Goal: Information Seeking & Learning: Learn about a topic

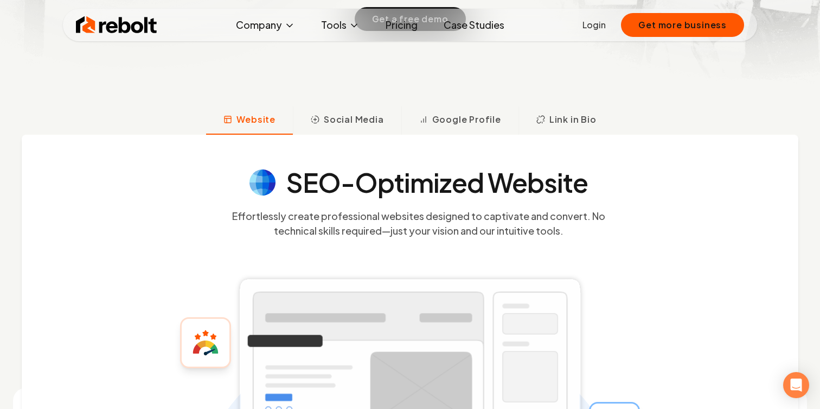
scroll to position [330, 0]
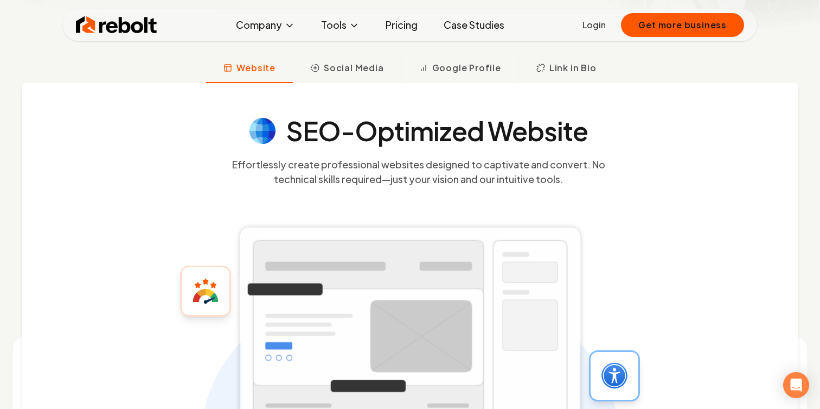
click at [384, 33] on link "Pricing" at bounding box center [401, 25] width 49 height 22
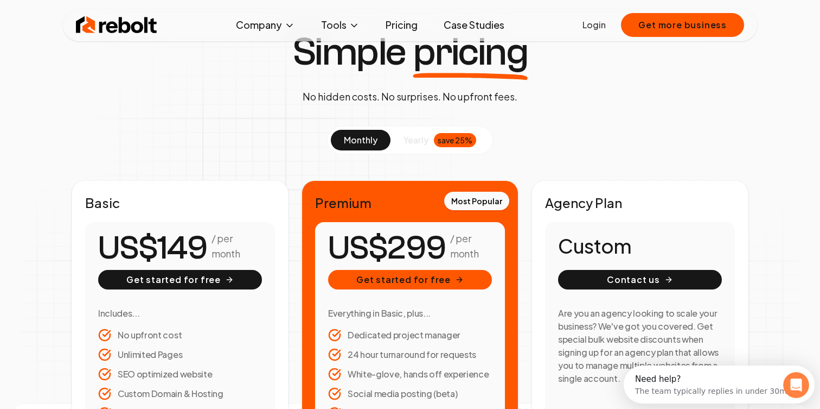
scroll to position [59, 0]
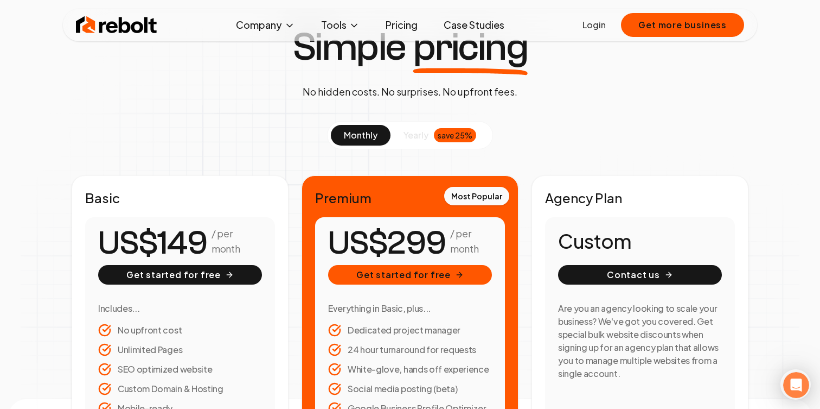
click at [422, 148] on div "monthly yearly save 25%" at bounding box center [410, 135] width 166 height 28
click at [422, 140] on span "yearly" at bounding box center [416, 135] width 25 height 13
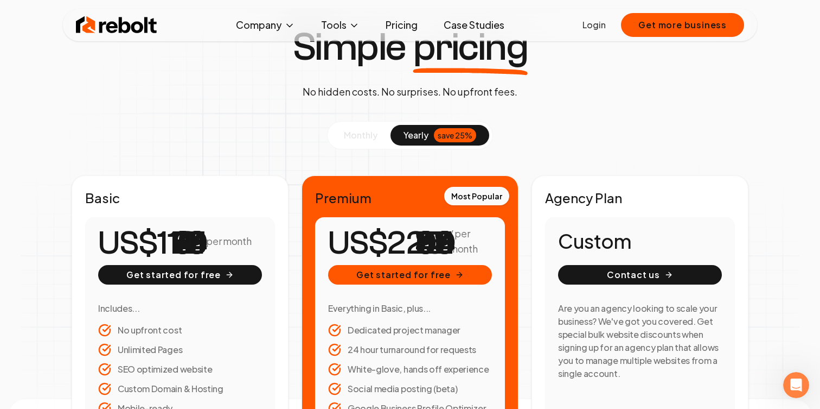
click at [373, 128] on button "monthly" at bounding box center [361, 135] width 60 height 21
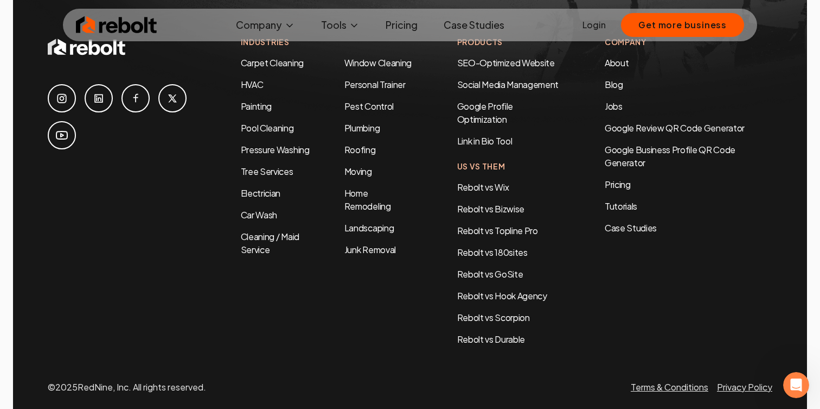
scroll to position [2186, 0]
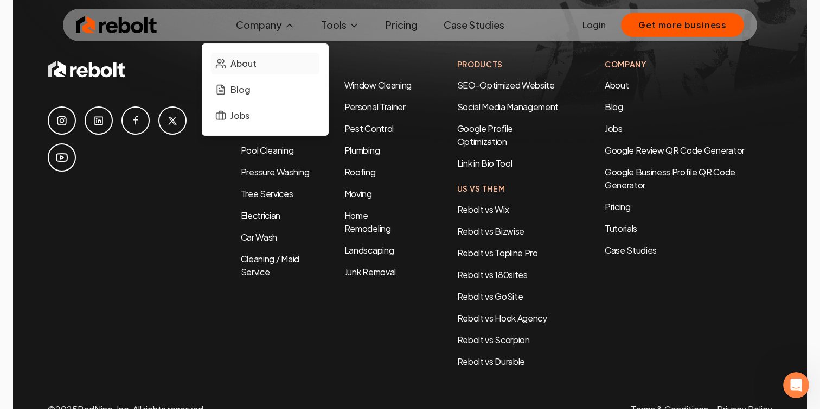
click at [278, 60] on link "About" at bounding box center [265, 64] width 109 height 22
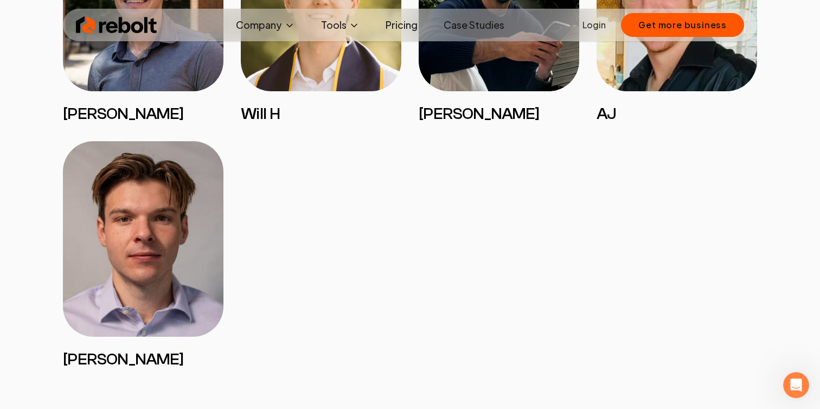
scroll to position [2565, 0]
